Goal: Navigation & Orientation: Find specific page/section

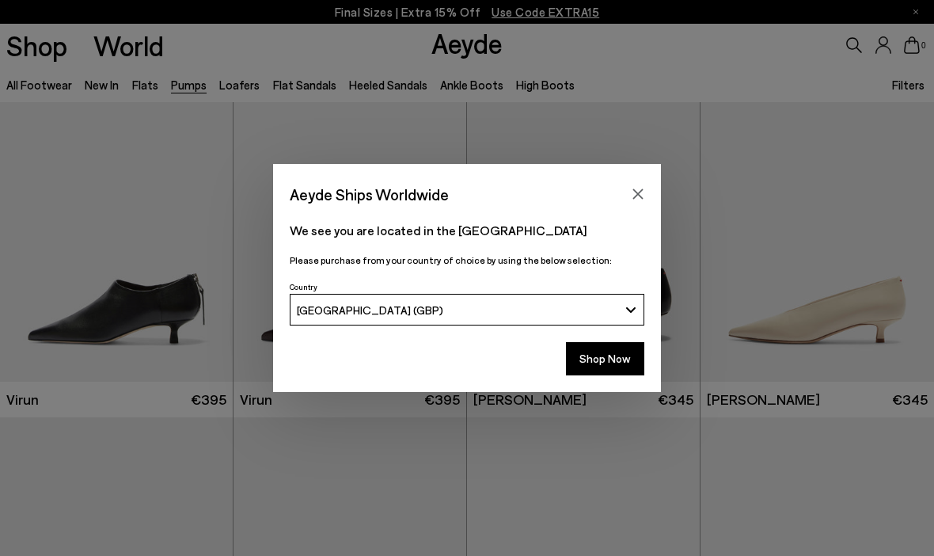
scroll to position [40, 0]
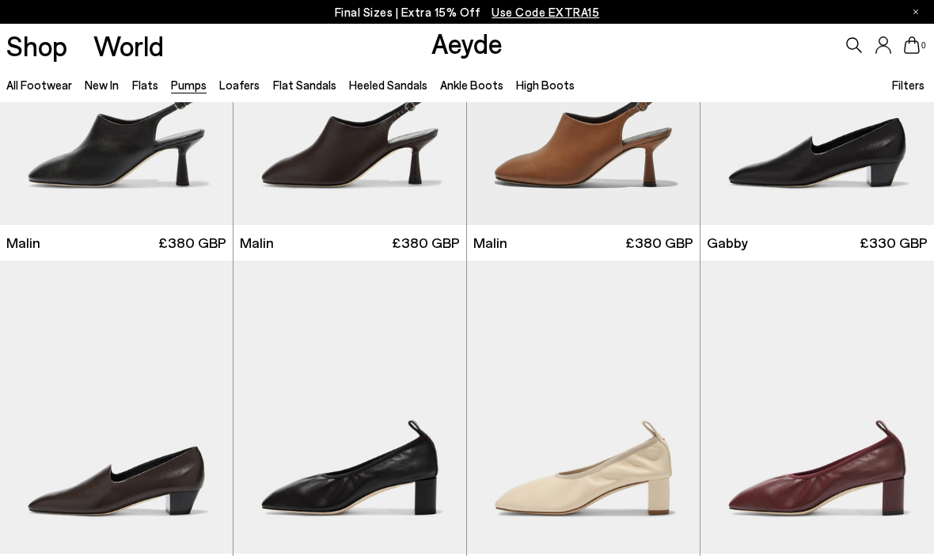
scroll to position [1814, 0]
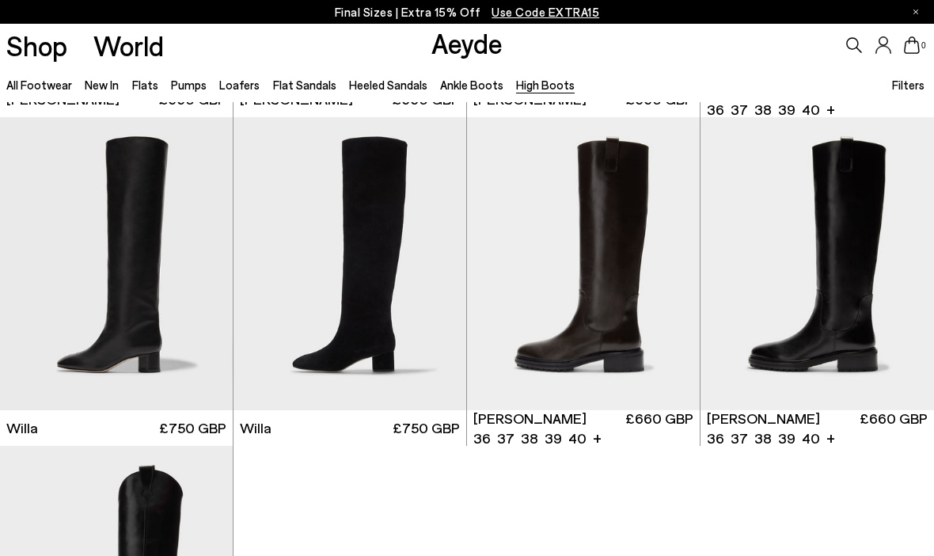
scroll to position [369, 0]
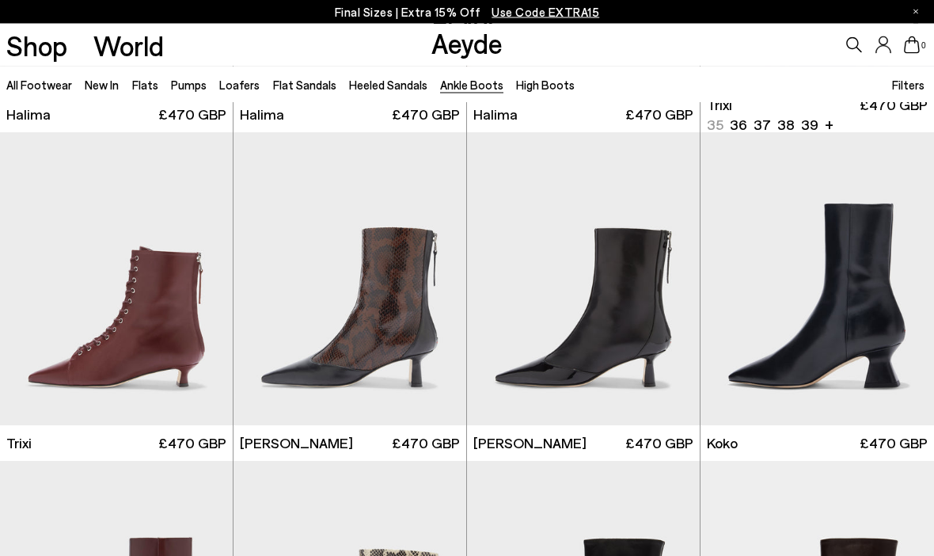
scroll to position [337, 0]
